Goal: Answer question/provide support: Share knowledge or assist other users

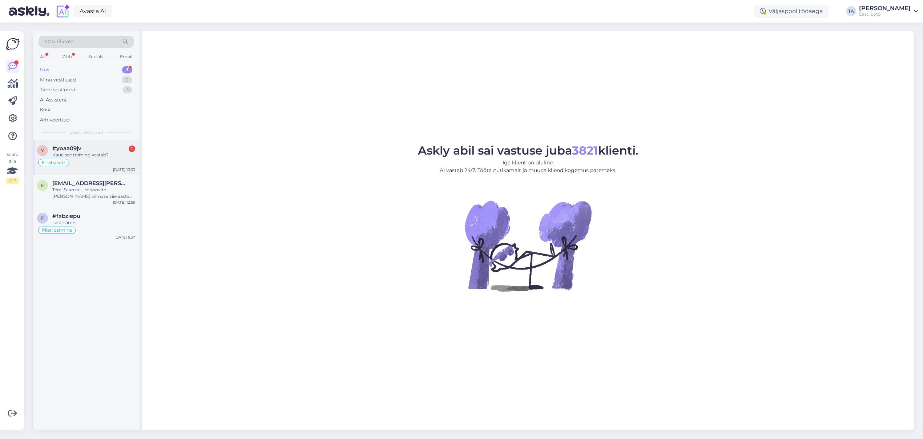
click at [88, 151] on div "#yoaa09jv 1" at bounding box center [93, 148] width 83 height 7
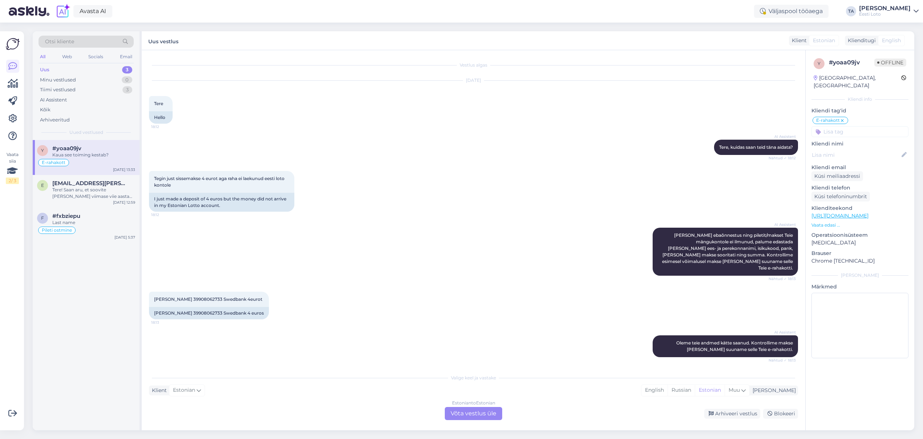
scroll to position [425, 0]
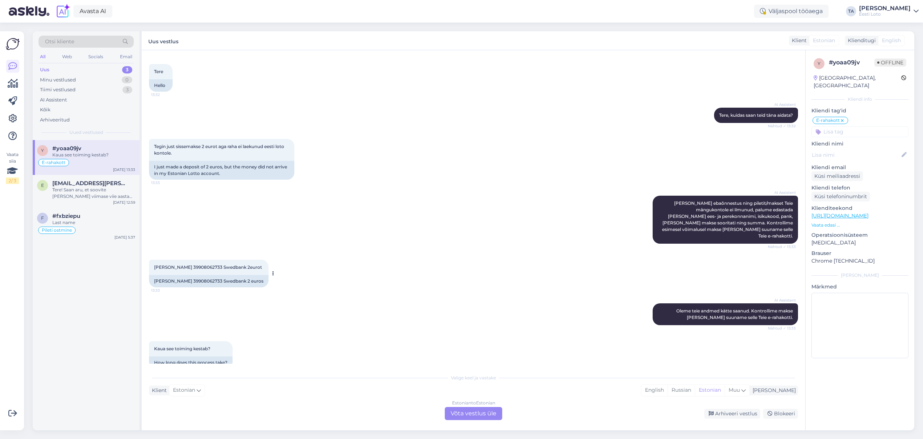
click at [205, 264] on span "[PERSON_NAME] 39908062733 Swedbank 2eurot" at bounding box center [208, 266] width 108 height 5
copy span "39908062733"
click at [472, 415] on div "Estonian to Estonian Võta vestlus üle" at bounding box center [473, 413] width 57 height 13
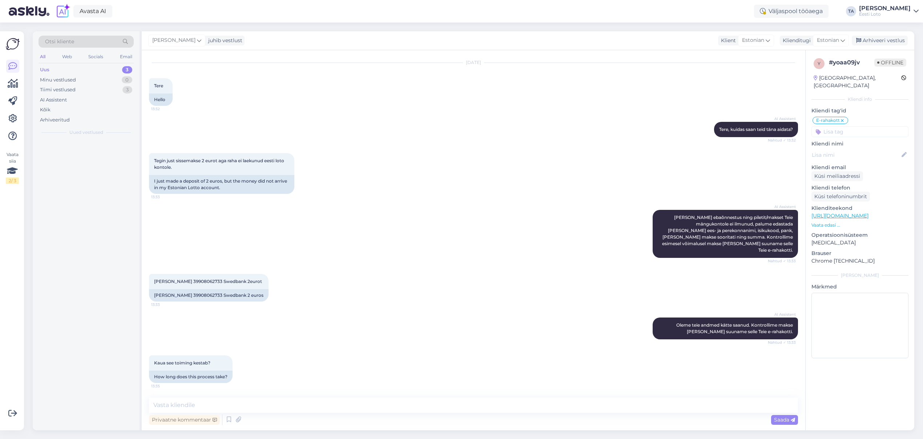
scroll to position [398, 0]
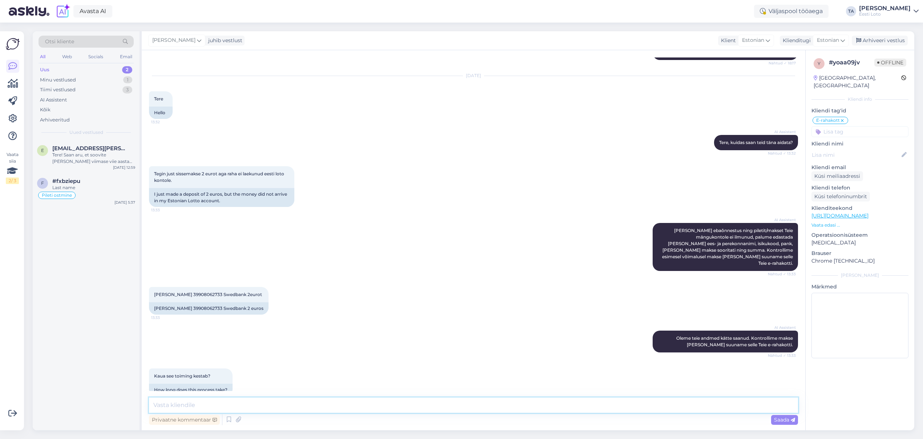
click at [287, 404] on textarea at bounding box center [473, 404] width 649 height 15
drag, startPoint x: 246, startPoint y: 405, endPoint x: 258, endPoint y: 411, distance: 13.8
click at [247, 405] on textarea "Tere, kontrollimiseks edastage plun maksekorralduse koopia" at bounding box center [473, 404] width 649 height 15
click at [337, 406] on textarea "Tere, kontrollimiseks edastage palun maksekorralduse koopia" at bounding box center [473, 404] width 649 height 15
type textarea "Tere, kontrollimiseks edastage palun maksekorralduse koopia."
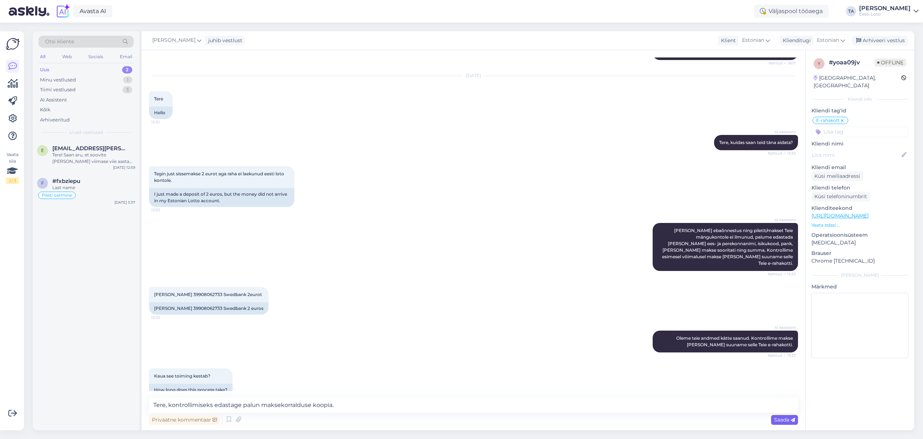
click at [777, 418] on span "Saada" at bounding box center [784, 419] width 21 height 7
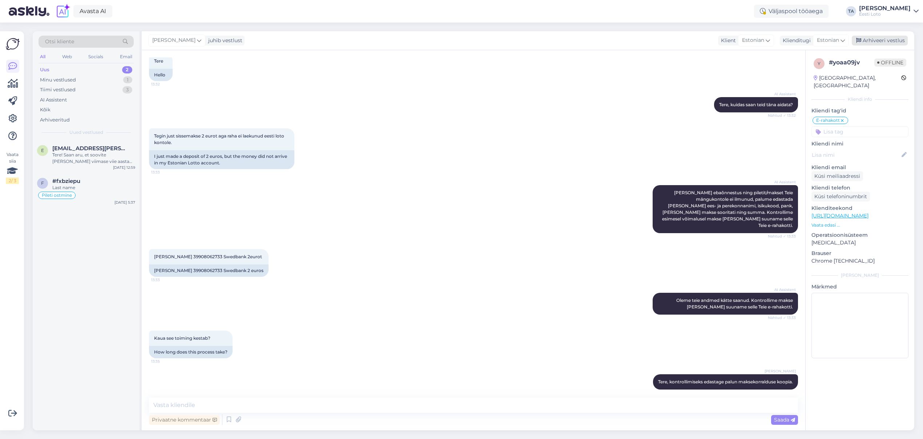
click at [882, 42] on div "Arhiveeri vestlus" at bounding box center [880, 41] width 56 height 10
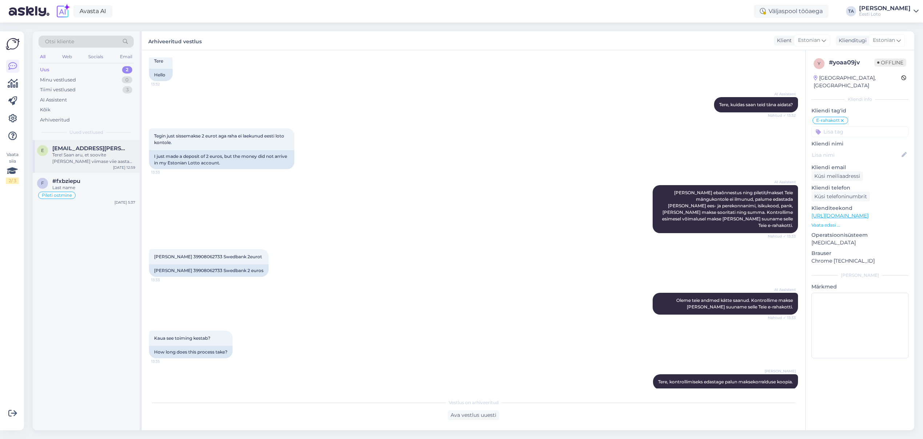
click at [93, 154] on div "Tere! Saan aru, et soovite [PERSON_NAME] viimase viie aasta väljavõtet sissemak…" at bounding box center [93, 158] width 83 height 13
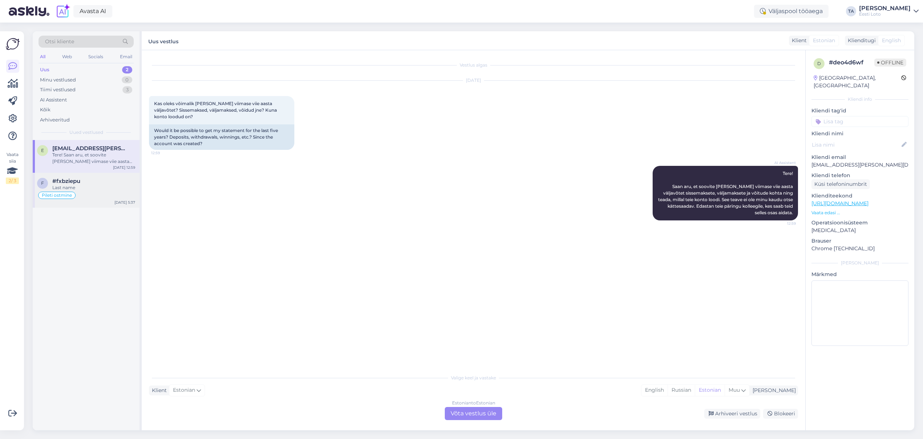
click at [71, 182] on span "#fxbziepu" at bounding box center [66, 181] width 28 height 7
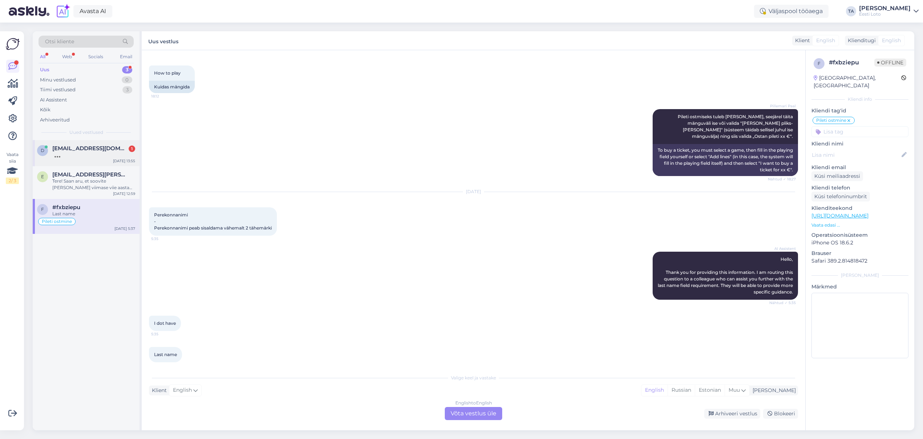
click at [72, 148] on span "[EMAIL_ADDRESS][DOMAIN_NAME]" at bounding box center [90, 148] width 76 height 7
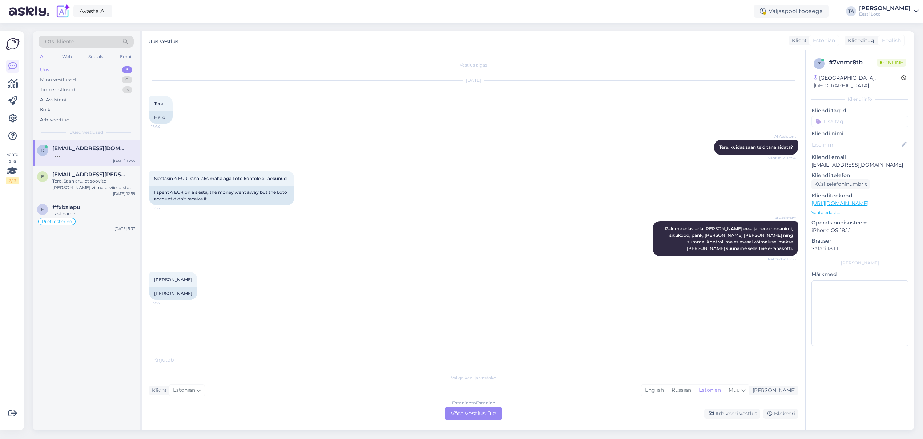
scroll to position [0, 0]
click at [169, 326] on span "49112250260, Swedbank, 4eur" at bounding box center [186, 322] width 64 height 5
copy span "49112250260"
click at [476, 413] on div "Estonian to Estonian Võta vestlus üle" at bounding box center [473, 413] width 57 height 13
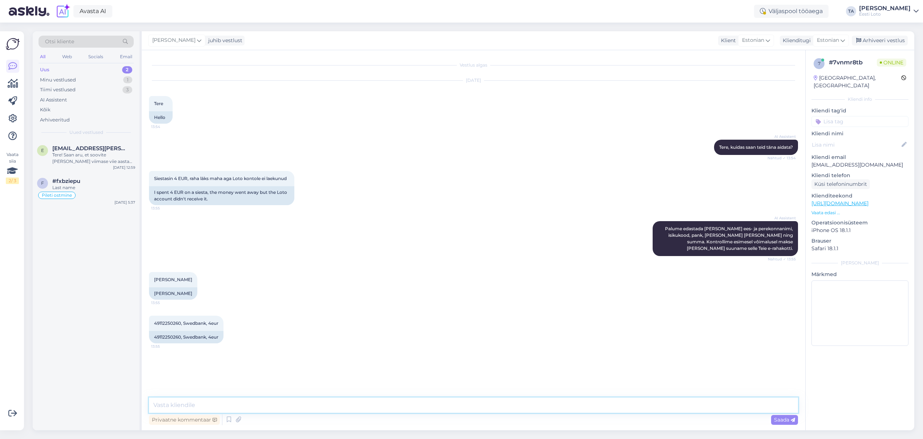
click at [241, 404] on textarea at bounding box center [473, 404] width 649 height 15
paste textarea "Kahjuks Teie sissemakse ebaõnnestus tehnilise [PERSON_NAME] tõttu. Kontrollisim…"
drag, startPoint x: 154, startPoint y: 405, endPoint x: 162, endPoint y: 409, distance: 8.9
click at [154, 405] on textarea "Kahjuks Teie sissemakse ebaõnnestus tehnilise [PERSON_NAME] tõttu. Kontrollisim…" at bounding box center [473, 404] width 649 height 15
click at [538, 404] on textarea "Tere. Kahjuks Teie sissemakse ebaõnnestus tehnilise [PERSON_NAME] tõttu. Kontro…" at bounding box center [473, 404] width 649 height 15
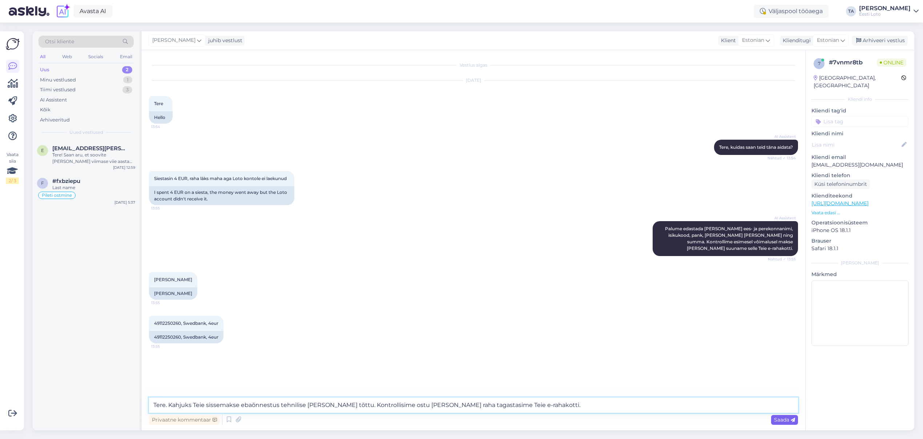
type textarea "Tere. Kahjuks Teie sissemakse ebaõnnestus tehnilise [PERSON_NAME] tõttu. Kontro…"
click at [784, 419] on span "Saada" at bounding box center [784, 419] width 21 height 7
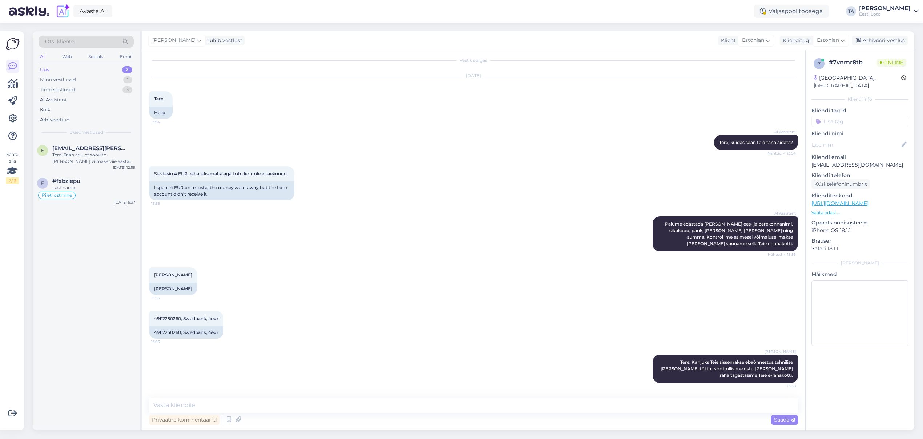
click at [835, 116] on input at bounding box center [860, 121] width 97 height 11
type input "e-raha"
click at [854, 139] on span "E-rahakott" at bounding box center [860, 141] width 24 height 4
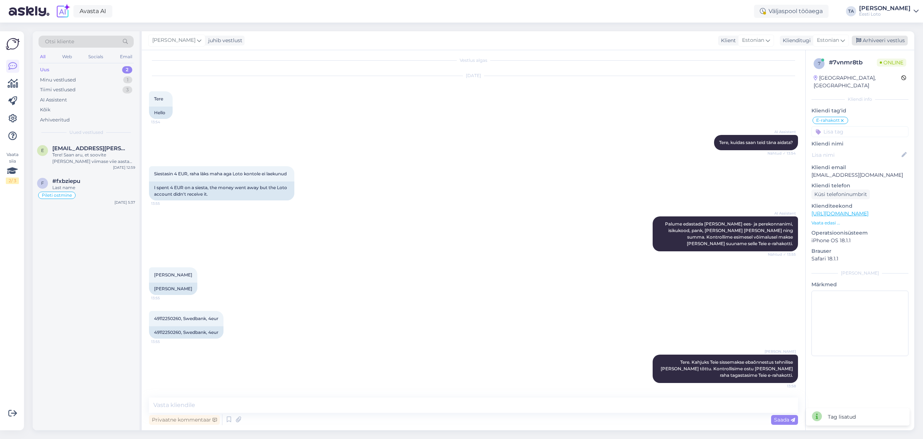
click at [882, 41] on div "Arhiveeri vestlus" at bounding box center [880, 41] width 56 height 10
